Goal: Task Accomplishment & Management: Manage account settings

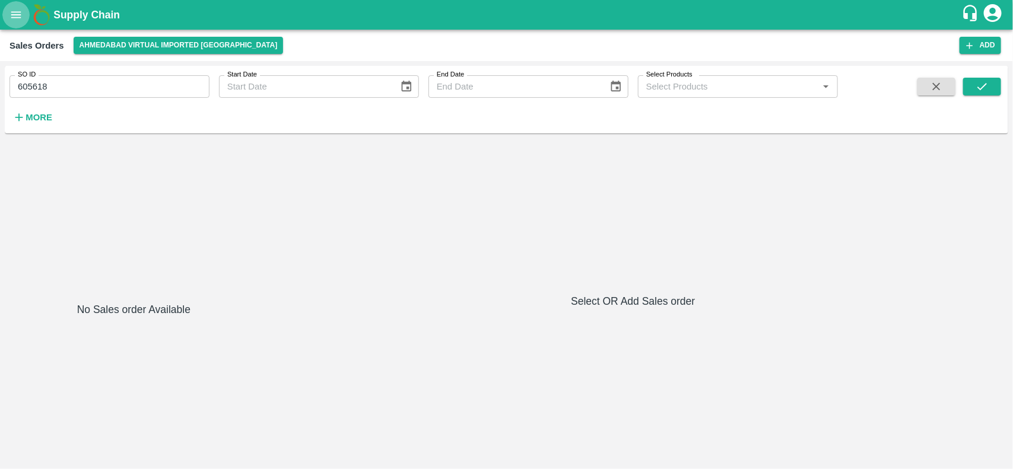
click at [18, 23] on button "open drawer" at bounding box center [15, 14] width 27 height 27
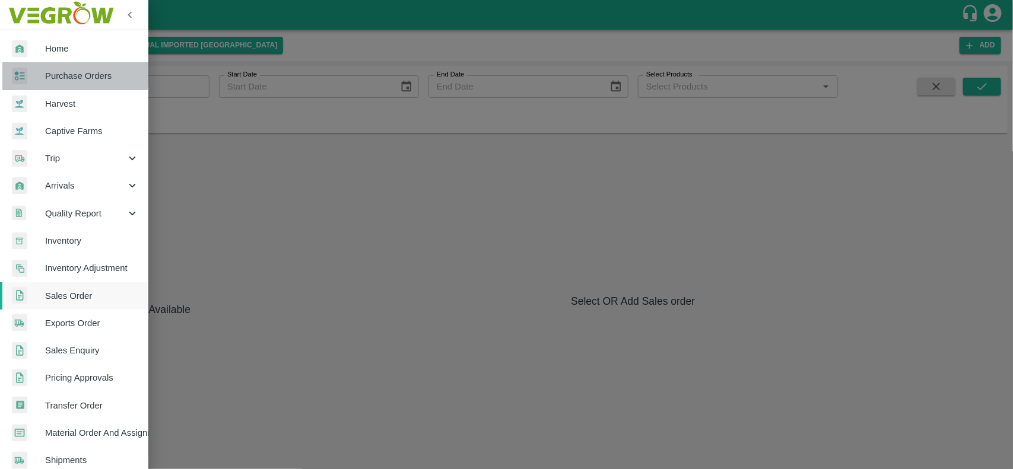
click at [59, 68] on link "Purchase Orders" at bounding box center [74, 75] width 148 height 27
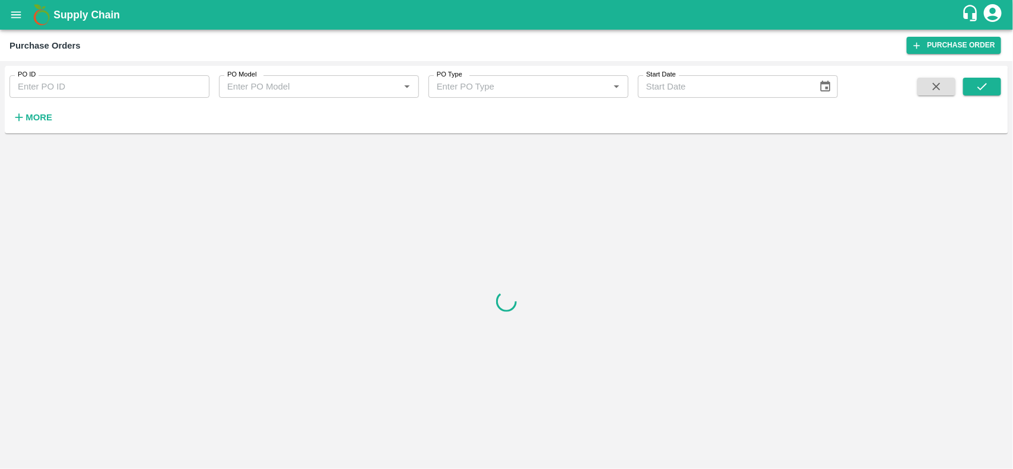
click at [43, 116] on strong "More" at bounding box center [39, 117] width 27 height 9
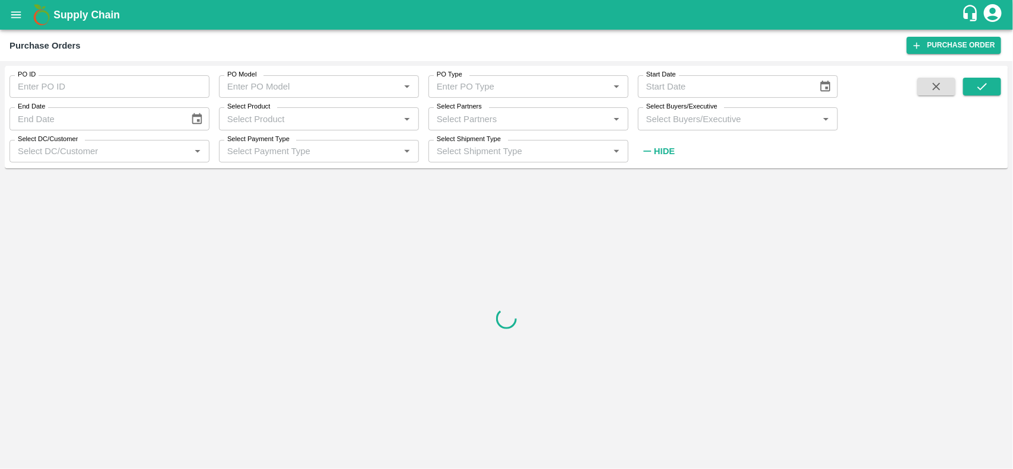
click at [485, 119] on input "Select Partners" at bounding box center [518, 118] width 173 height 15
paste input "AGRIFY ORGANIC SOLUTIONS PRIVATE LIMITED"
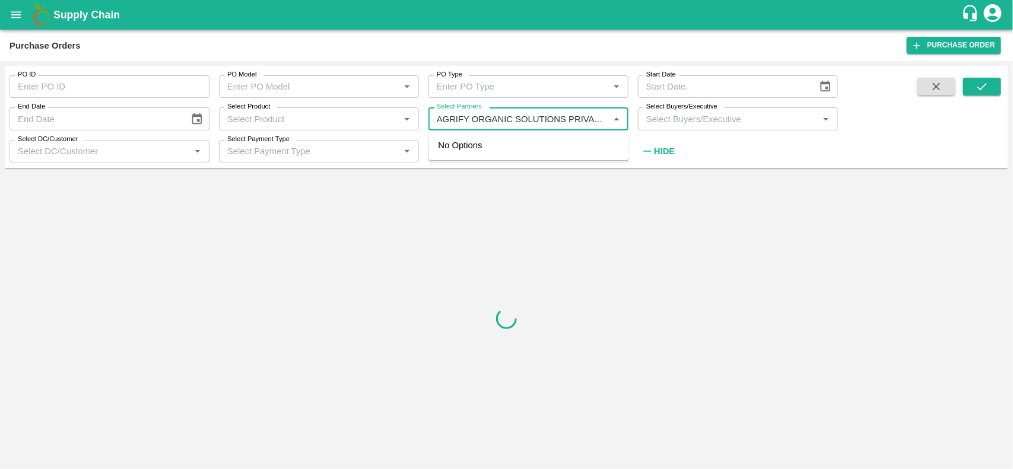
scroll to position [0, 49]
type input "AGRIFY ORGANIC SOLUTIONS PRIVATE"
click at [461, 149] on input "checkbox" at bounding box center [455, 152] width 24 height 24
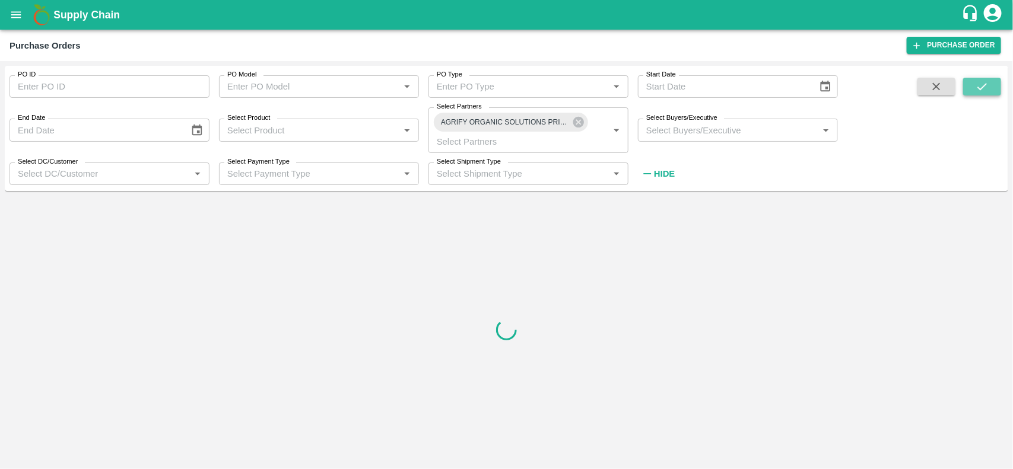
click at [967, 89] on button "submit" at bounding box center [982, 87] width 38 height 18
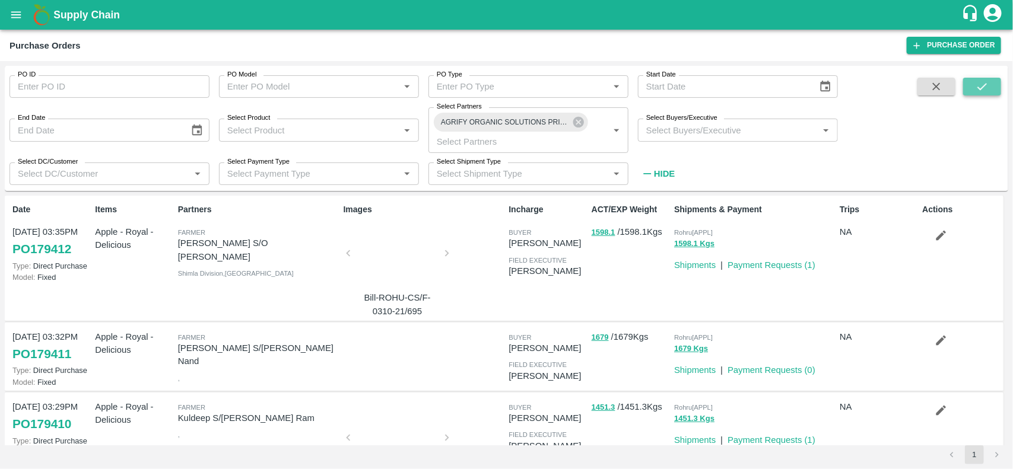
click at [974, 87] on button "submit" at bounding box center [982, 87] width 38 height 18
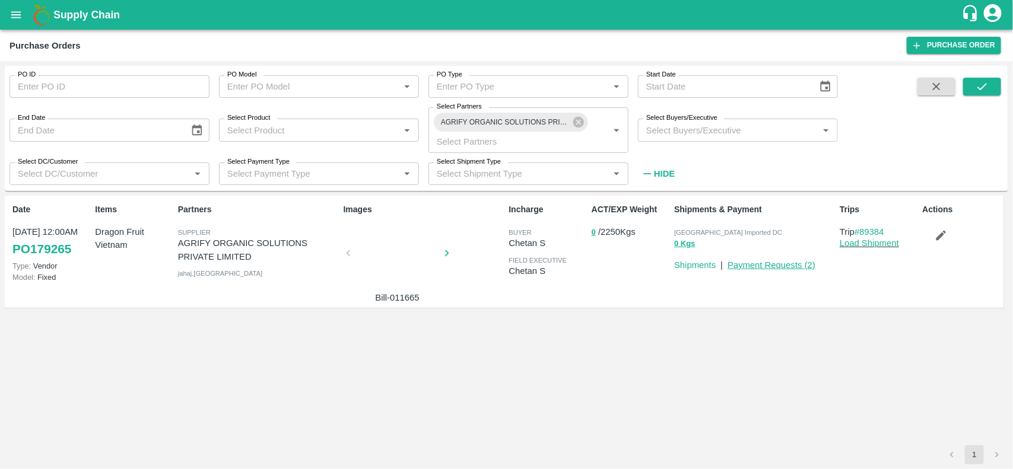
click at [767, 262] on link "Payment Requests ( 2 )" at bounding box center [771, 264] width 88 height 9
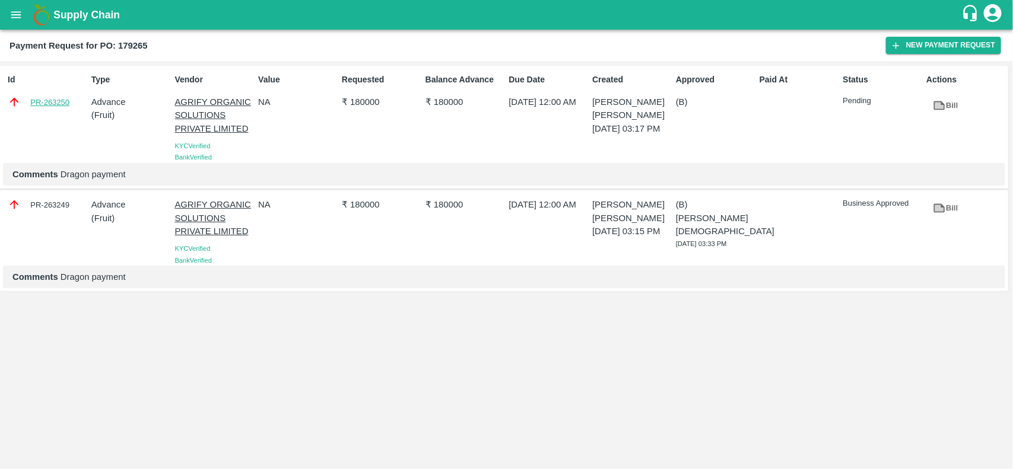
click at [40, 101] on link "PR-263250" at bounding box center [49, 103] width 39 height 12
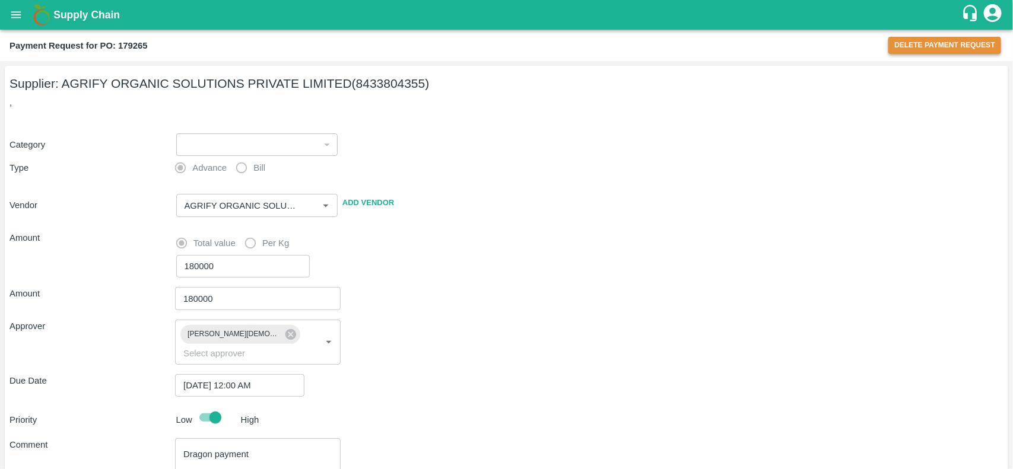
click at [950, 43] on button "Delete Payment Request" at bounding box center [944, 45] width 113 height 17
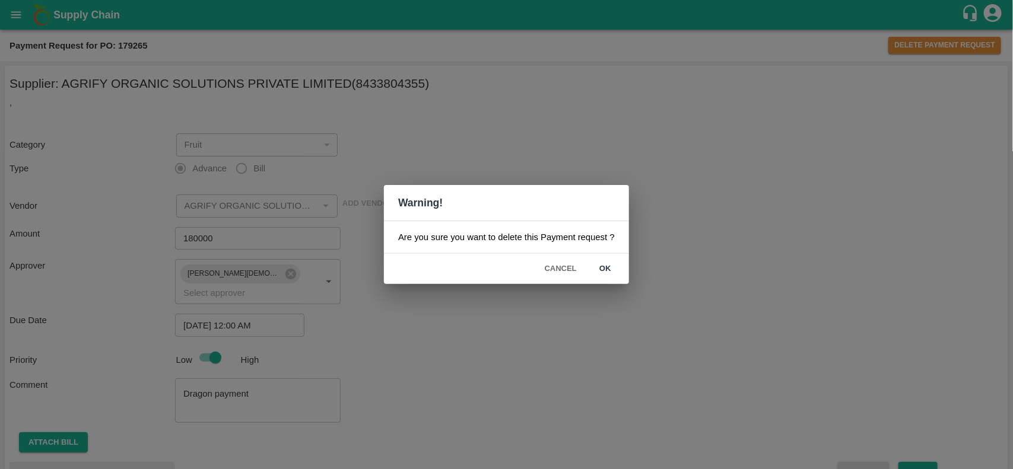
click at [597, 266] on button "ok" at bounding box center [605, 269] width 38 height 21
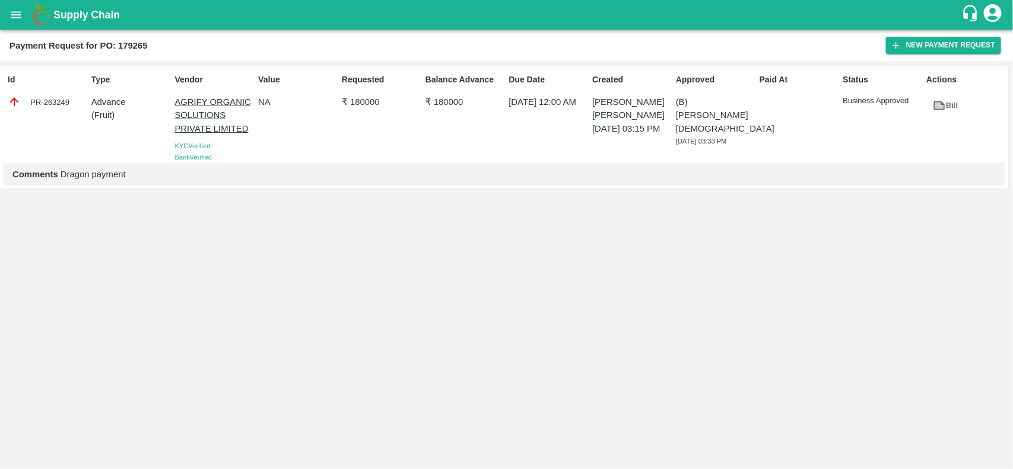
click at [128, 43] on b "Payment Request for PO: 179265" at bounding box center [78, 45] width 138 height 9
copy b "179265"
click at [938, 99] on icon at bounding box center [939, 105] width 13 height 13
click at [56, 102] on div "PR-263249" at bounding box center [47, 102] width 79 height 13
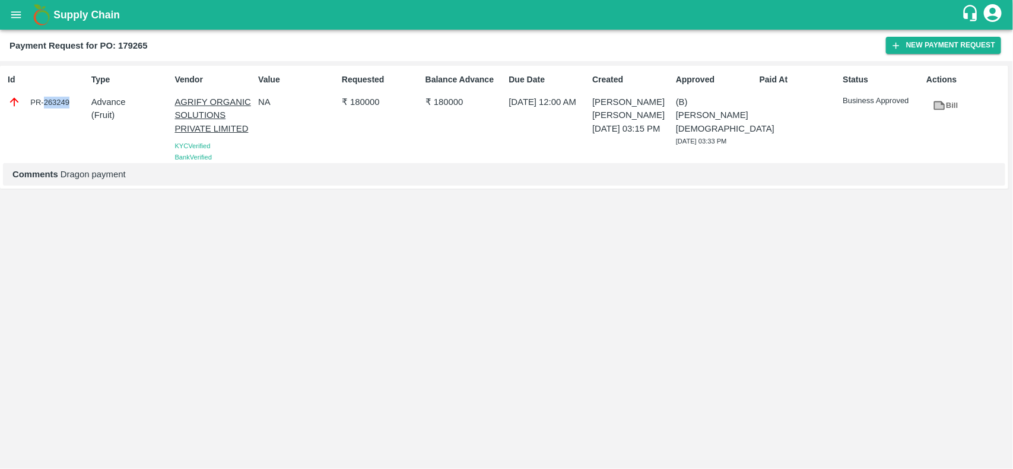
click at [56, 102] on div "PR-263249" at bounding box center [47, 102] width 79 height 13
click at [31, 97] on div "PR-263249" at bounding box center [47, 102] width 79 height 13
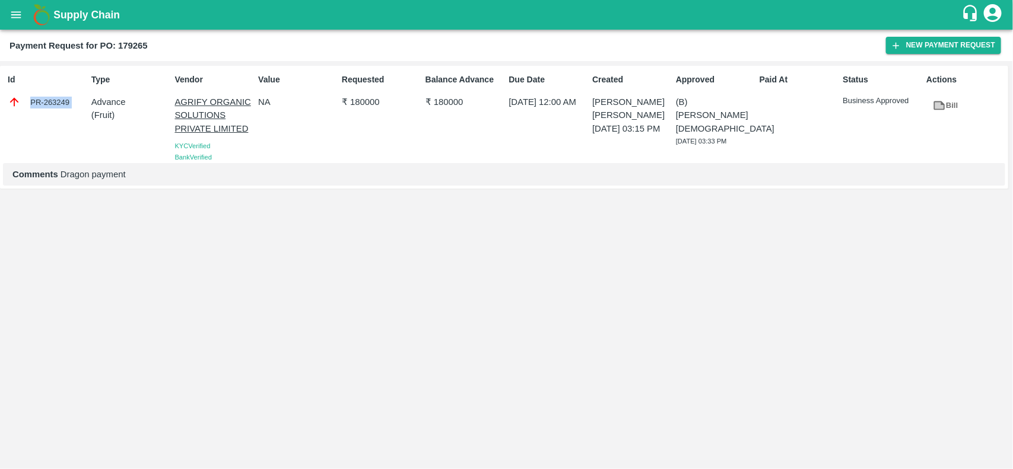
click at [31, 97] on div "PR-263249" at bounding box center [47, 102] width 79 height 13
copy div "PR-263249"
